Goal: Transaction & Acquisition: Subscribe to service/newsletter

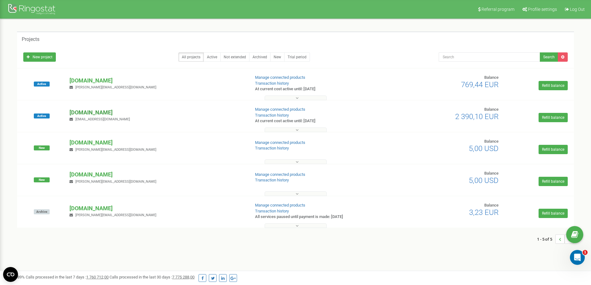
click at [87, 111] on p "[DOMAIN_NAME]" at bounding box center [156, 113] width 175 height 8
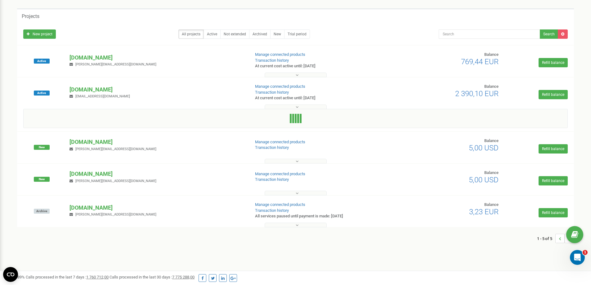
scroll to position [62, 0]
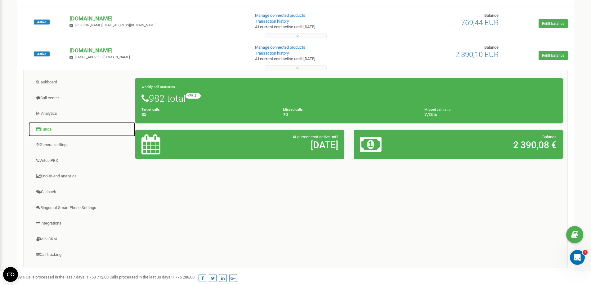
click at [51, 127] on link "Funds" at bounding box center [81, 129] width 107 height 15
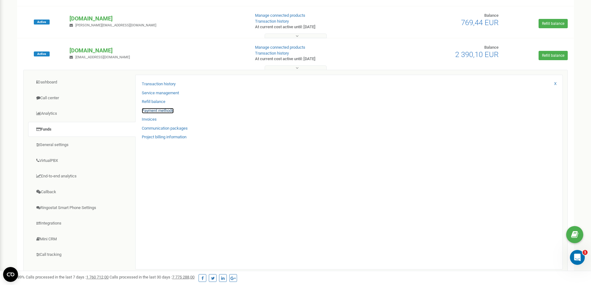
click at [165, 110] on link "Payment methods" at bounding box center [158, 111] width 32 height 6
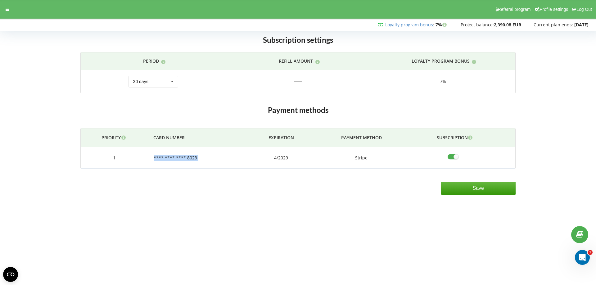
drag, startPoint x: 160, startPoint y: 158, endPoint x: 254, endPoint y: 159, distance: 93.4
click at [254, 159] on tr "1 **** **** **** 8023 4/2029 Stripe" at bounding box center [298, 157] width 434 height 21
drag, startPoint x: 228, startPoint y: 214, endPoint x: 392, endPoint y: 212, distance: 164.4
click at [232, 211] on body "Referral program Profile settings Log Out Loyalty program bonus : Bonus : 7%" at bounding box center [298, 142] width 596 height 285
click at [164, 78] on div "30 days 90 days 180 days 360 days 1080 days Refill by sum 30 days 30 days 90 da…" at bounding box center [153, 82] width 50 height 12
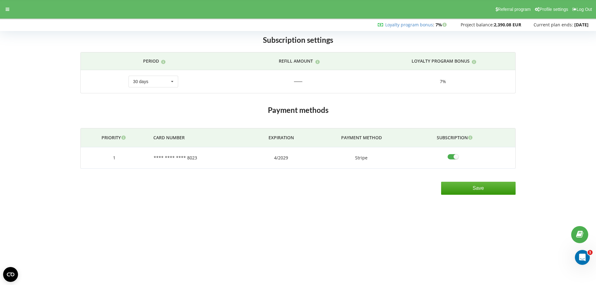
click at [77, 93] on div "Subscription settings Period Refill amount Loyalty program bonus 30 days 90 day…" at bounding box center [298, 65] width 444 height 73
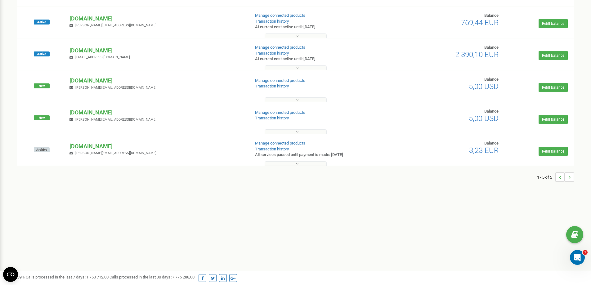
click at [87, 49] on p "[DOMAIN_NAME]" at bounding box center [156, 51] width 175 height 8
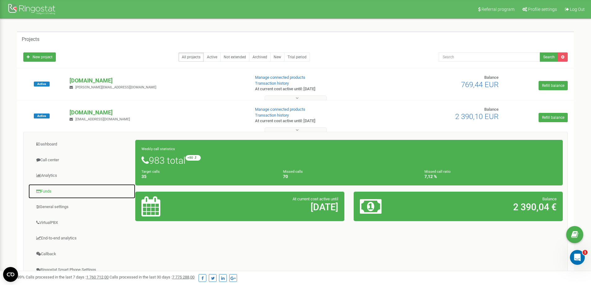
click at [49, 191] on link "Funds" at bounding box center [81, 191] width 107 height 15
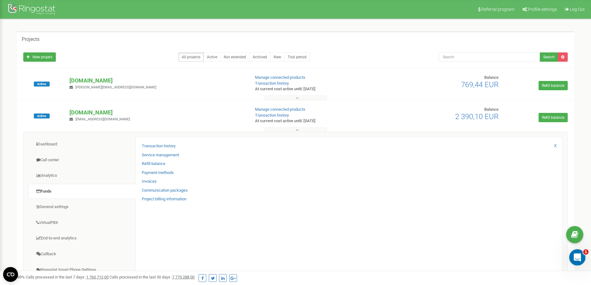
click at [578, 253] on icon "Open Intercom Messenger" at bounding box center [576, 257] width 10 height 10
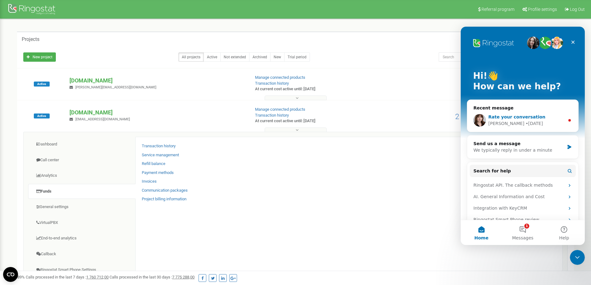
click at [520, 118] on span "Rate your conversation" at bounding box center [516, 116] width 57 height 5
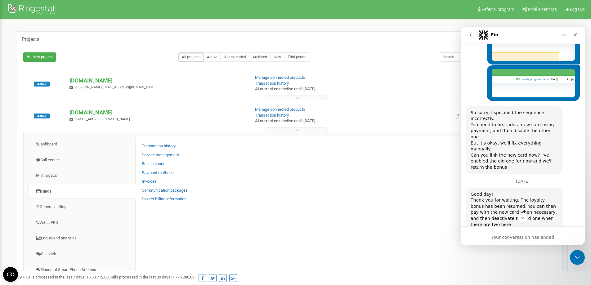
scroll to position [721, 0]
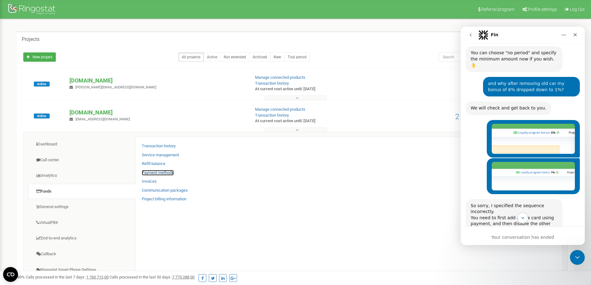
click at [163, 171] on link "Payment methods" at bounding box center [158, 173] width 32 height 6
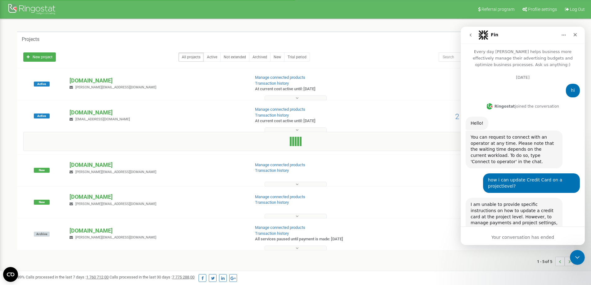
scroll to position [909, 0]
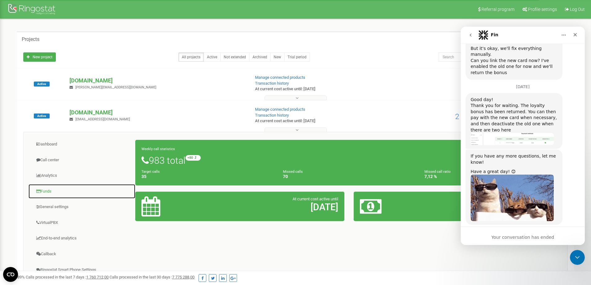
click at [52, 189] on link "Funds" at bounding box center [81, 191] width 107 height 15
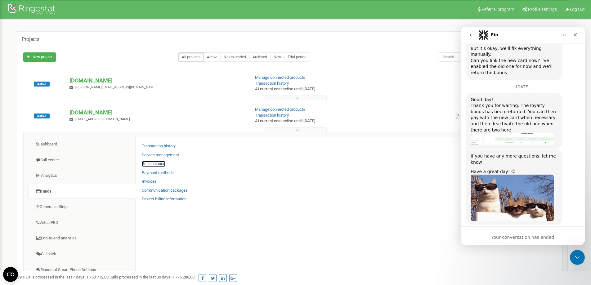
click at [153, 163] on link "Refill balance" at bounding box center [154, 164] width 24 height 6
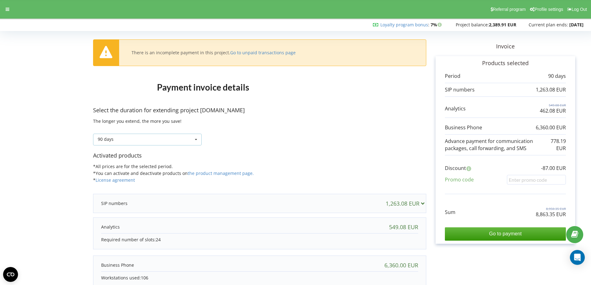
click at [185, 136] on div "90 days Refill the balance without period 30 days" at bounding box center [147, 140] width 109 height 12
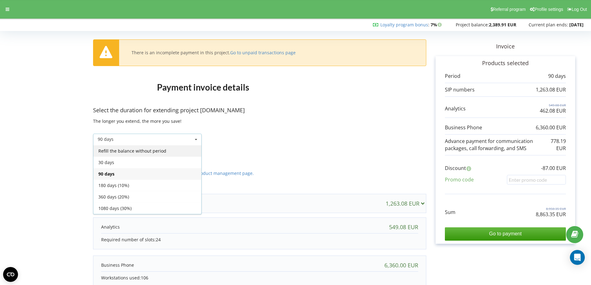
click at [139, 151] on div "Refill the balance without period" at bounding box center [147, 150] width 108 height 11
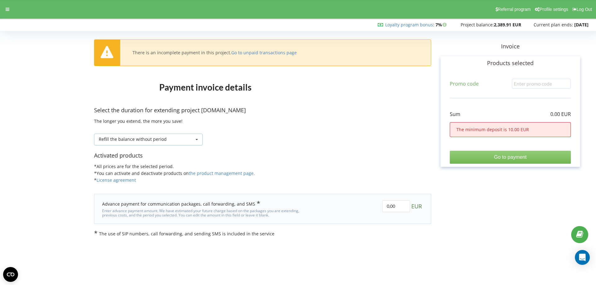
click at [146, 138] on div "Refill the balance without period" at bounding box center [133, 139] width 68 height 4
click at [313, 134] on div "Refill the balance without period Refill the balance without period" at bounding box center [262, 134] width 337 height 21
drag, startPoint x: 388, startPoint y: 206, endPoint x: 379, endPoint y: 206, distance: 9.6
click at [379, 206] on div "0,00 EUR" at bounding box center [365, 209] width 123 height 26
type input "10,00"
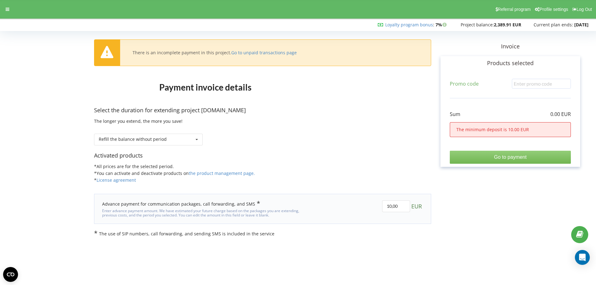
click at [388, 170] on div "There is an incomplete payment in this project. Go to unpaid transactions page …" at bounding box center [298, 135] width 583 height 204
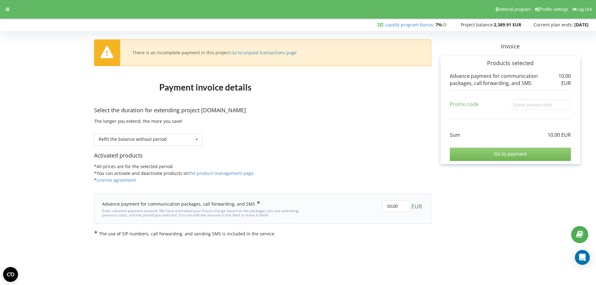
click at [512, 155] on input "Go to payment" at bounding box center [510, 154] width 121 height 13
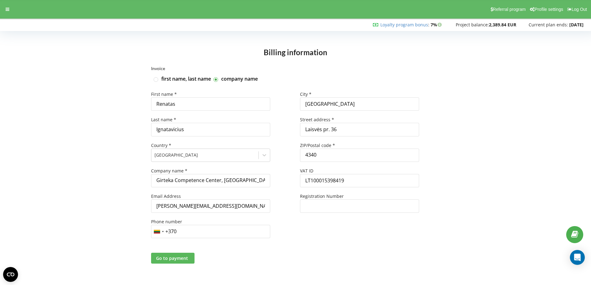
click at [172, 259] on span "Go to payment" at bounding box center [172, 258] width 32 height 6
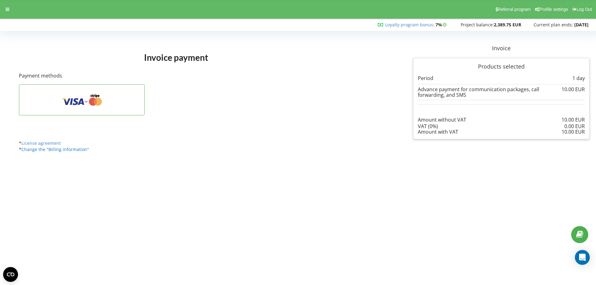
click at [69, 148] on link "Change the "Billing information"" at bounding box center [55, 149] width 68 height 6
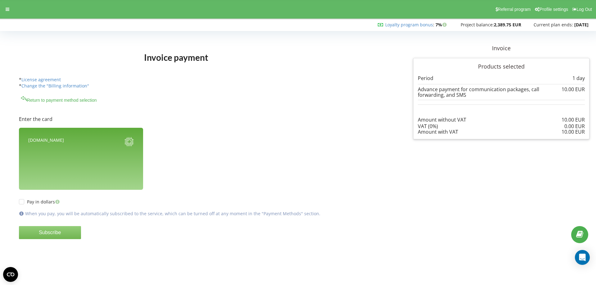
click at [41, 138] on div "[DOMAIN_NAME]" at bounding box center [46, 142] width 36 height 11
click at [247, 155] on form "Enter the card girteka.eu" at bounding box center [199, 180] width 361 height 155
click at [129, 142] on icon at bounding box center [128, 141] width 9 height 9
click at [236, 173] on form "Enter the card girteka.eu" at bounding box center [199, 180] width 361 height 155
click at [280, 122] on p "Enter the card" at bounding box center [199, 119] width 361 height 7
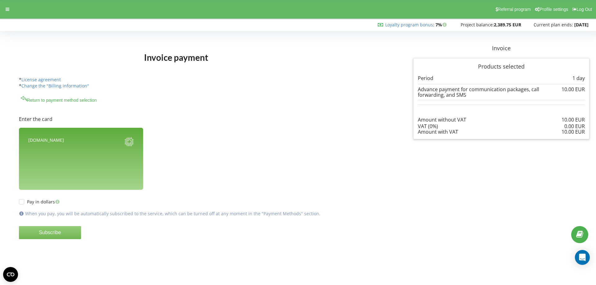
drag, startPoint x: 562, startPoint y: 87, endPoint x: 567, endPoint y: 89, distance: 4.8
click at [567, 89] on div "10.00 EUR" at bounding box center [572, 90] width 23 height 6
click at [186, 188] on form "Enter the card girteka.eu" at bounding box center [199, 180] width 361 height 155
click at [47, 231] on button "Subscribe" at bounding box center [50, 232] width 62 height 13
click at [88, 201] on div "Pay in dollars When you pay, you will be automatically subscribed to the servic…" at bounding box center [199, 224] width 361 height 68
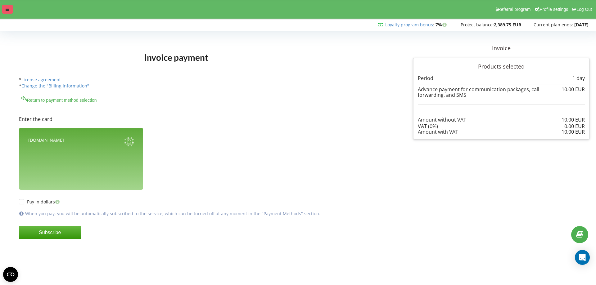
click at [8, 10] on icon at bounding box center [8, 9] width 4 height 4
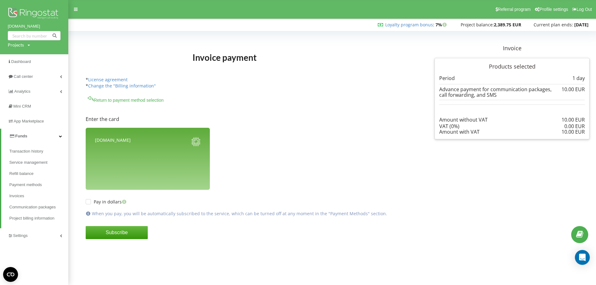
click at [23, 135] on span "Funds" at bounding box center [21, 136] width 12 height 5
click at [25, 136] on span "Funds" at bounding box center [20, 136] width 12 height 5
click at [31, 184] on span "Payment methods" at bounding box center [26, 185] width 35 height 6
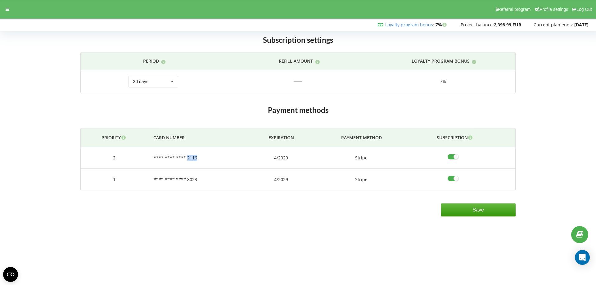
drag, startPoint x: 187, startPoint y: 159, endPoint x: 204, endPoint y: 159, distance: 16.8
click at [204, 159] on td "**** **** **** 2116" at bounding box center [198, 157] width 101 height 21
drag, startPoint x: 451, startPoint y: 177, endPoint x: 455, endPoint y: 180, distance: 5.6
click at [451, 177] on input"] "checkbox" at bounding box center [454, 178] width 15 height 7
checkbox input"] "false"
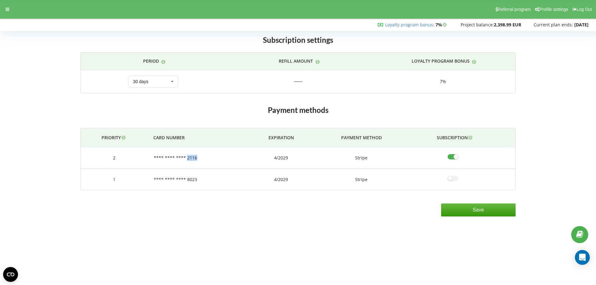
click at [486, 209] on input "Save" at bounding box center [478, 210] width 74 height 13
